Goal: Find specific page/section: Find specific page/section

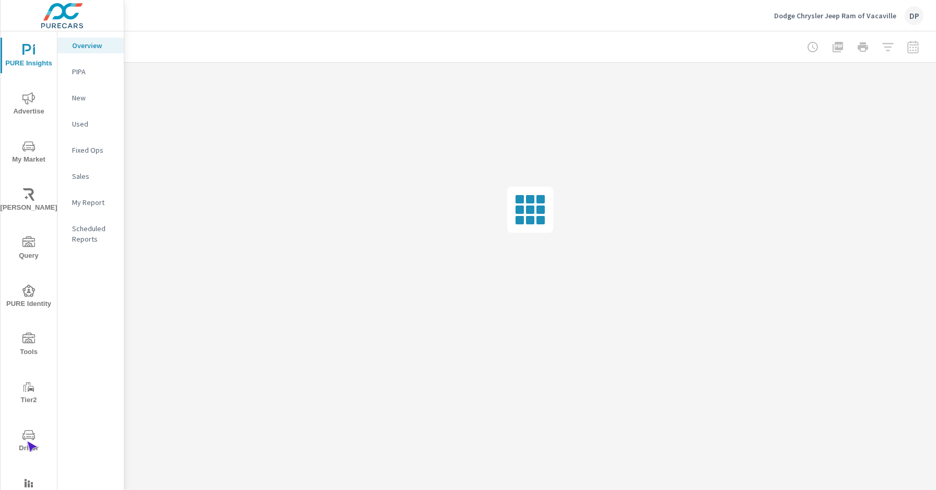
click at [27, 441] on span "Driver" at bounding box center [29, 441] width 50 height 26
